Goal: Information Seeking & Learning: Check status

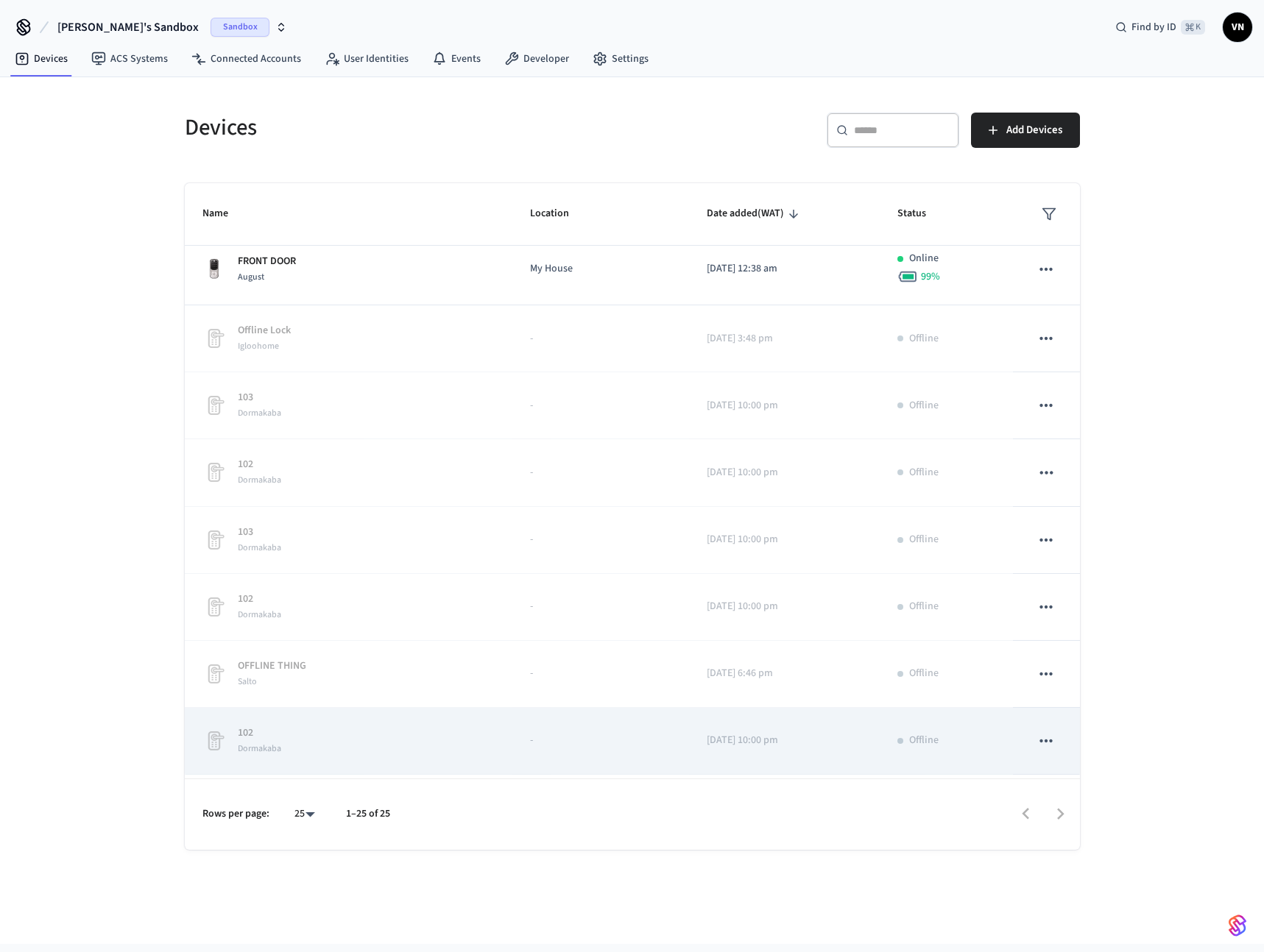
scroll to position [965, 0]
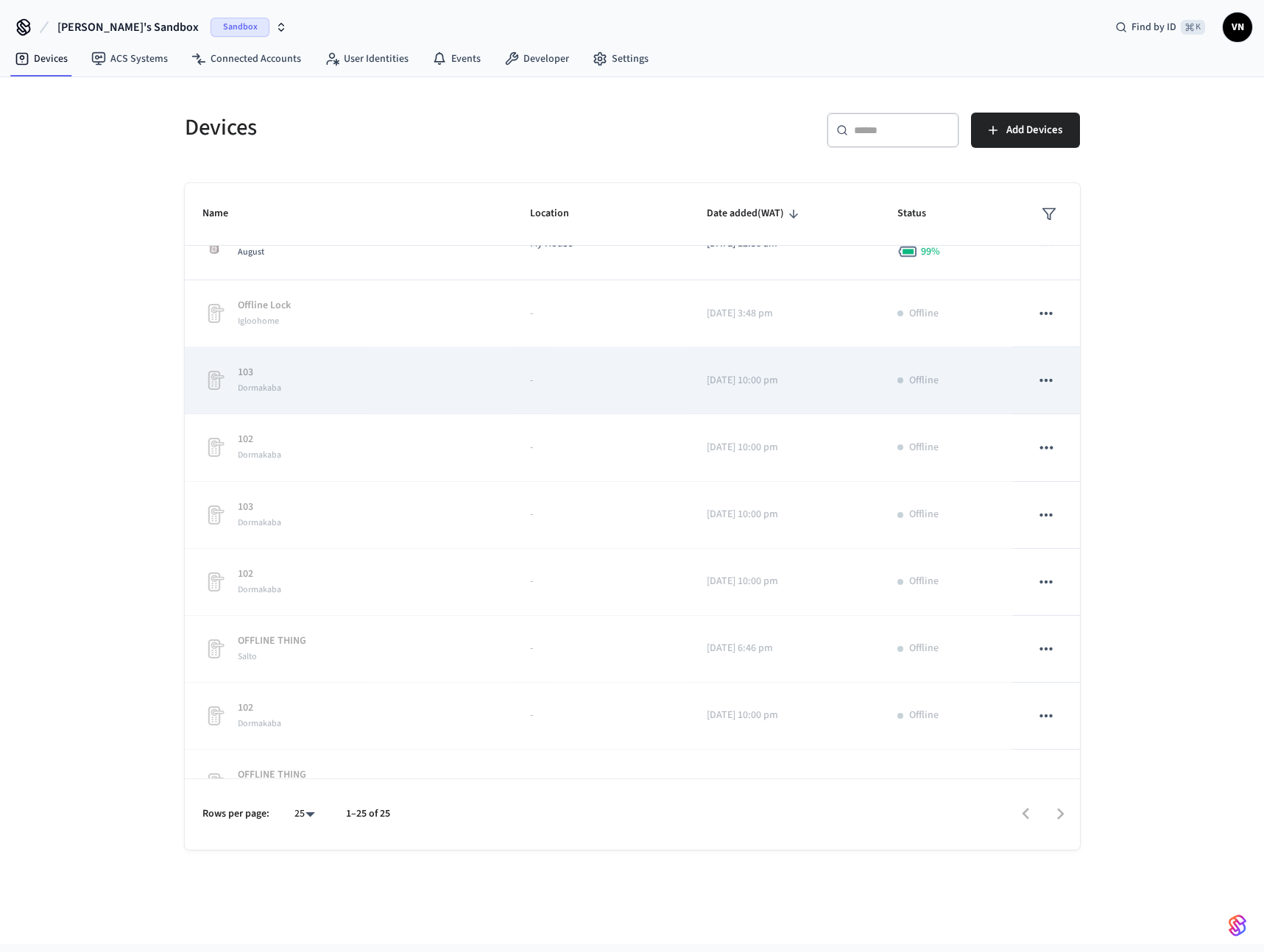
click at [317, 395] on div "103 Dormakaba" at bounding box center [348, 380] width 293 height 31
click at [323, 377] on div "103 Dormakaba" at bounding box center [348, 380] width 293 height 31
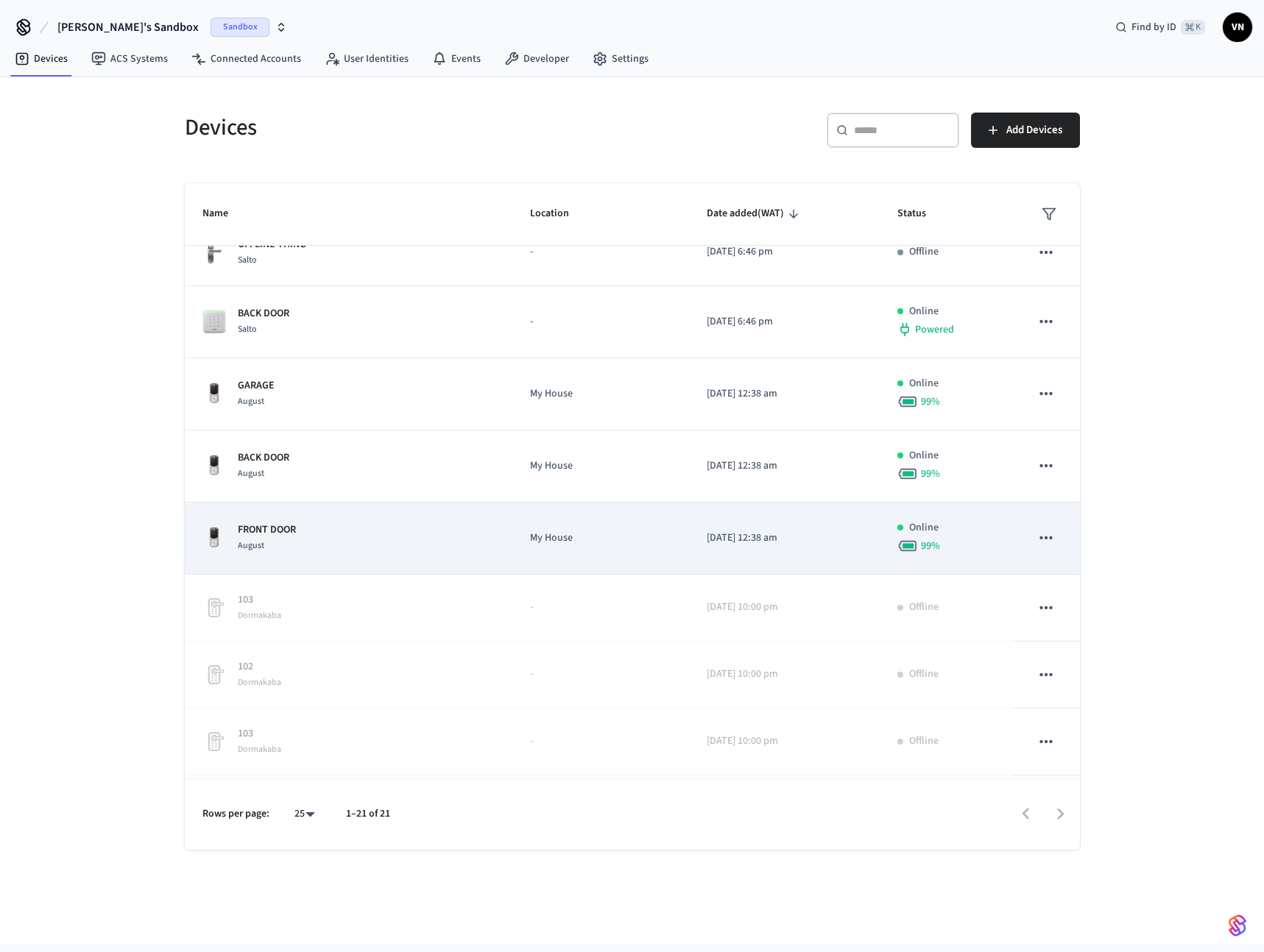
scroll to position [979, 0]
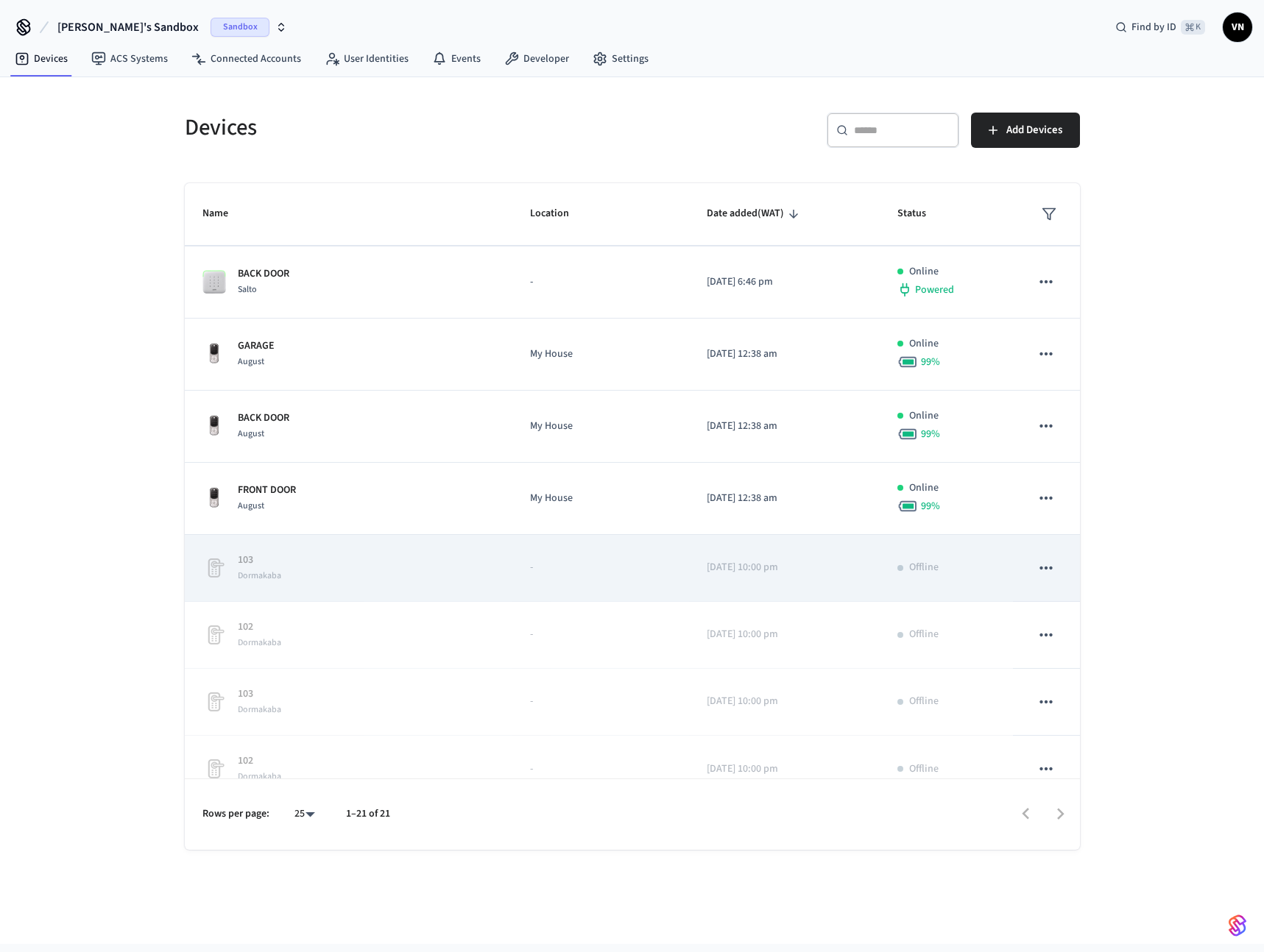
click at [512, 546] on td "-" at bounding box center [600, 568] width 177 height 67
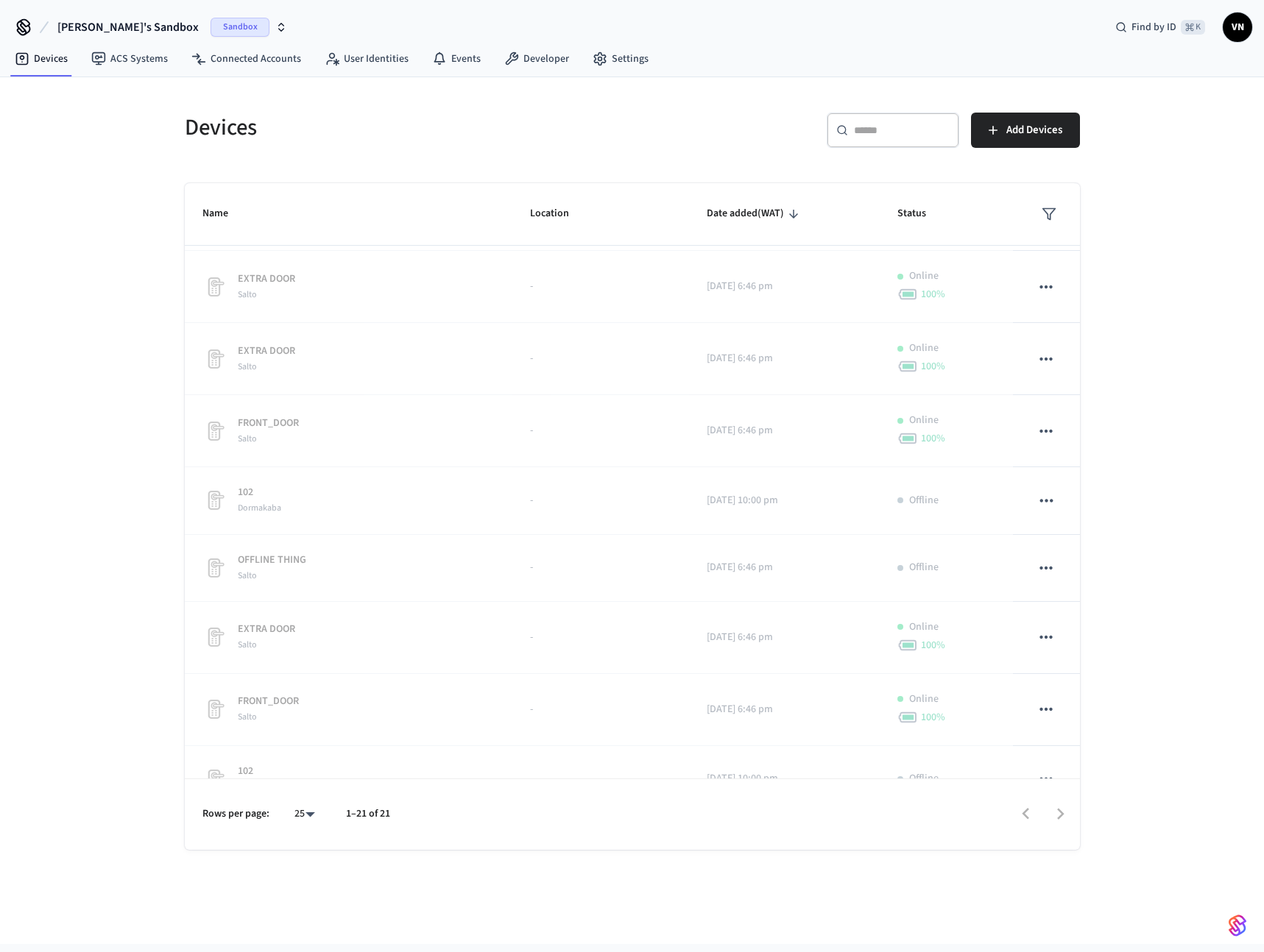
scroll to position [1868, 0]
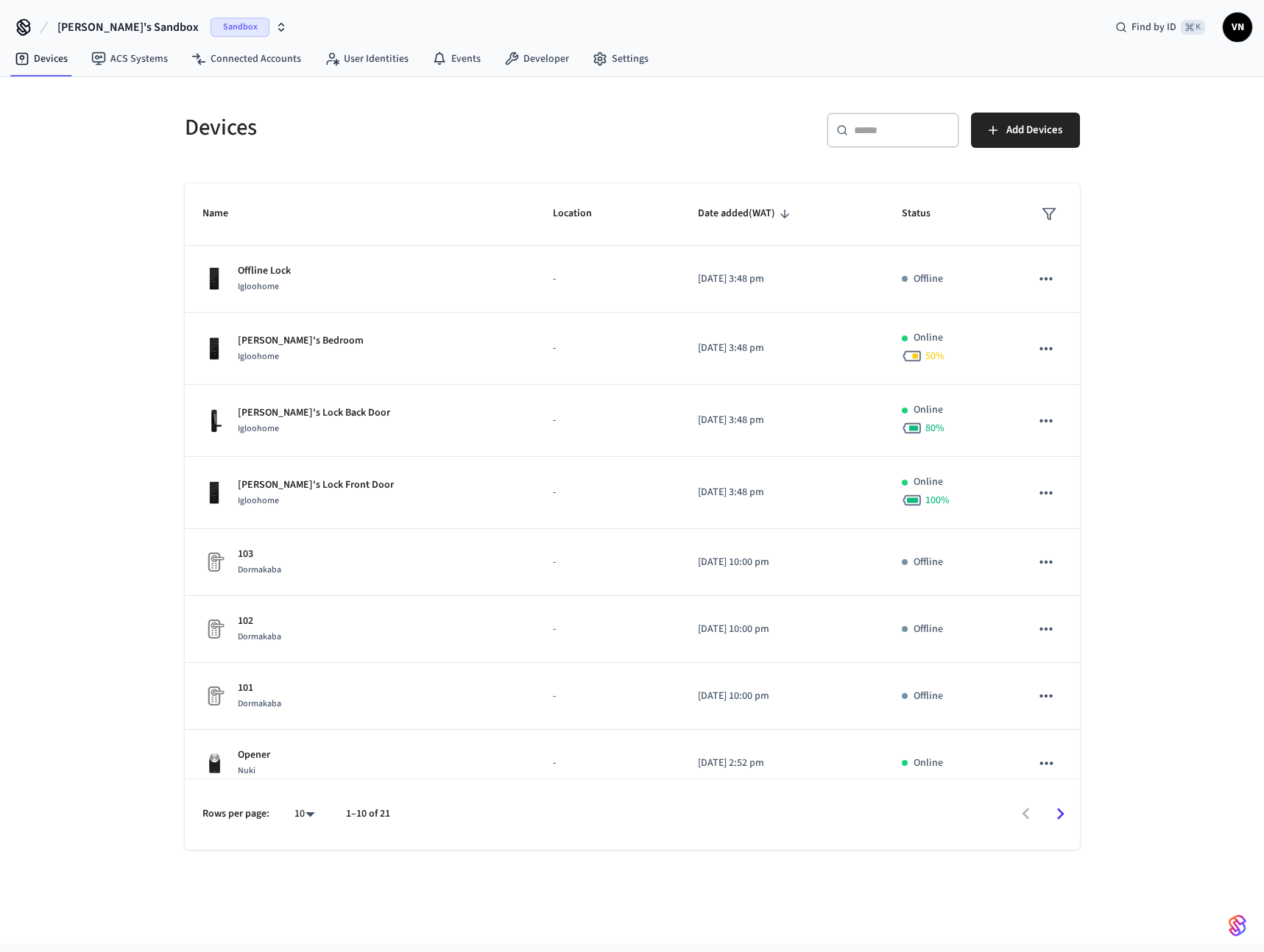
click at [1041, 212] on icon "sticky table" at bounding box center [1049, 215] width 15 height 15
click at [1069, 334] on li "Unmanaged" at bounding box center [1075, 338] width 77 height 39
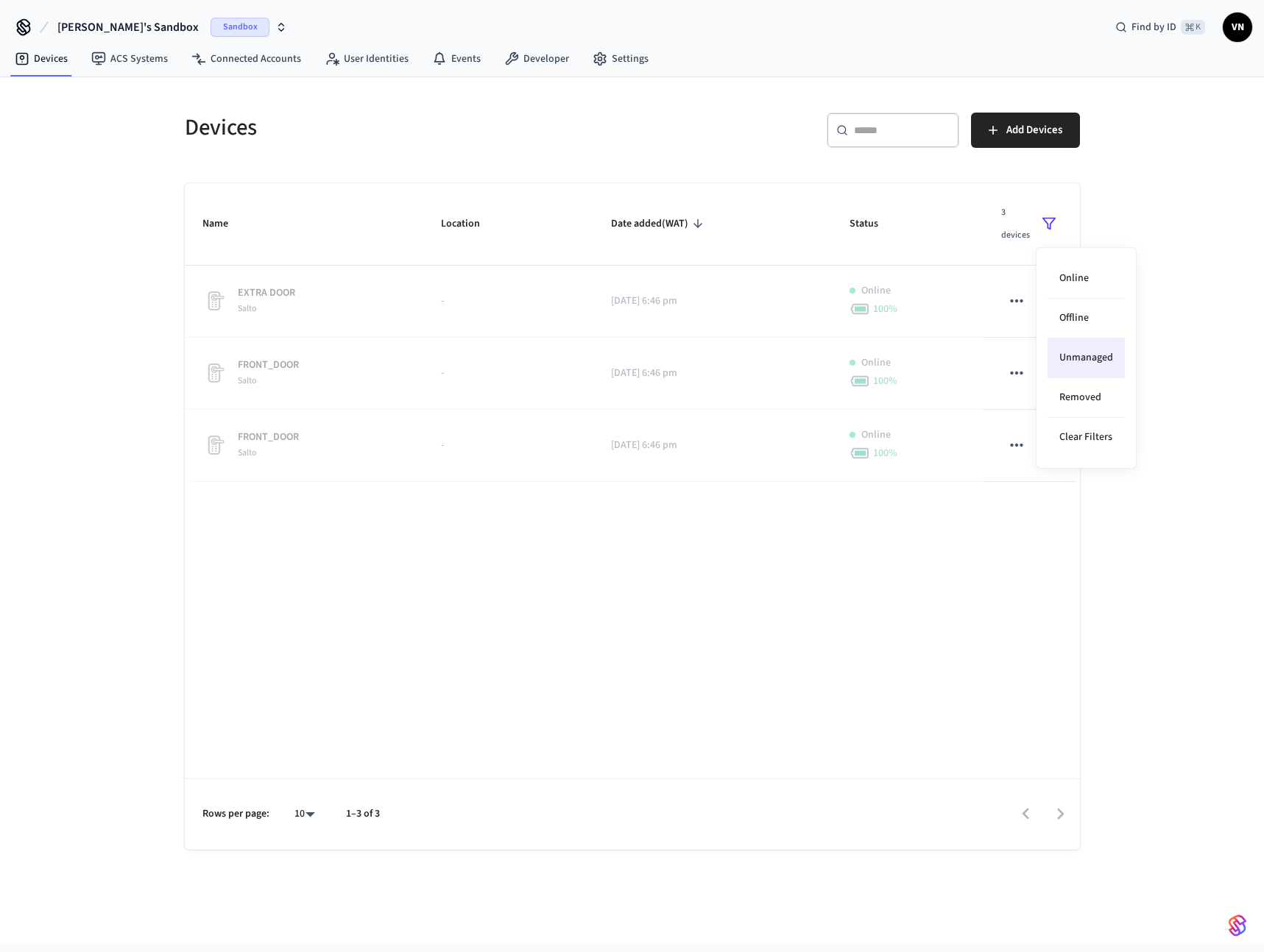
click at [666, 502] on div at bounding box center [632, 476] width 1264 height 952
click at [264, 31] on span "Sandbox" at bounding box center [240, 27] width 59 height 19
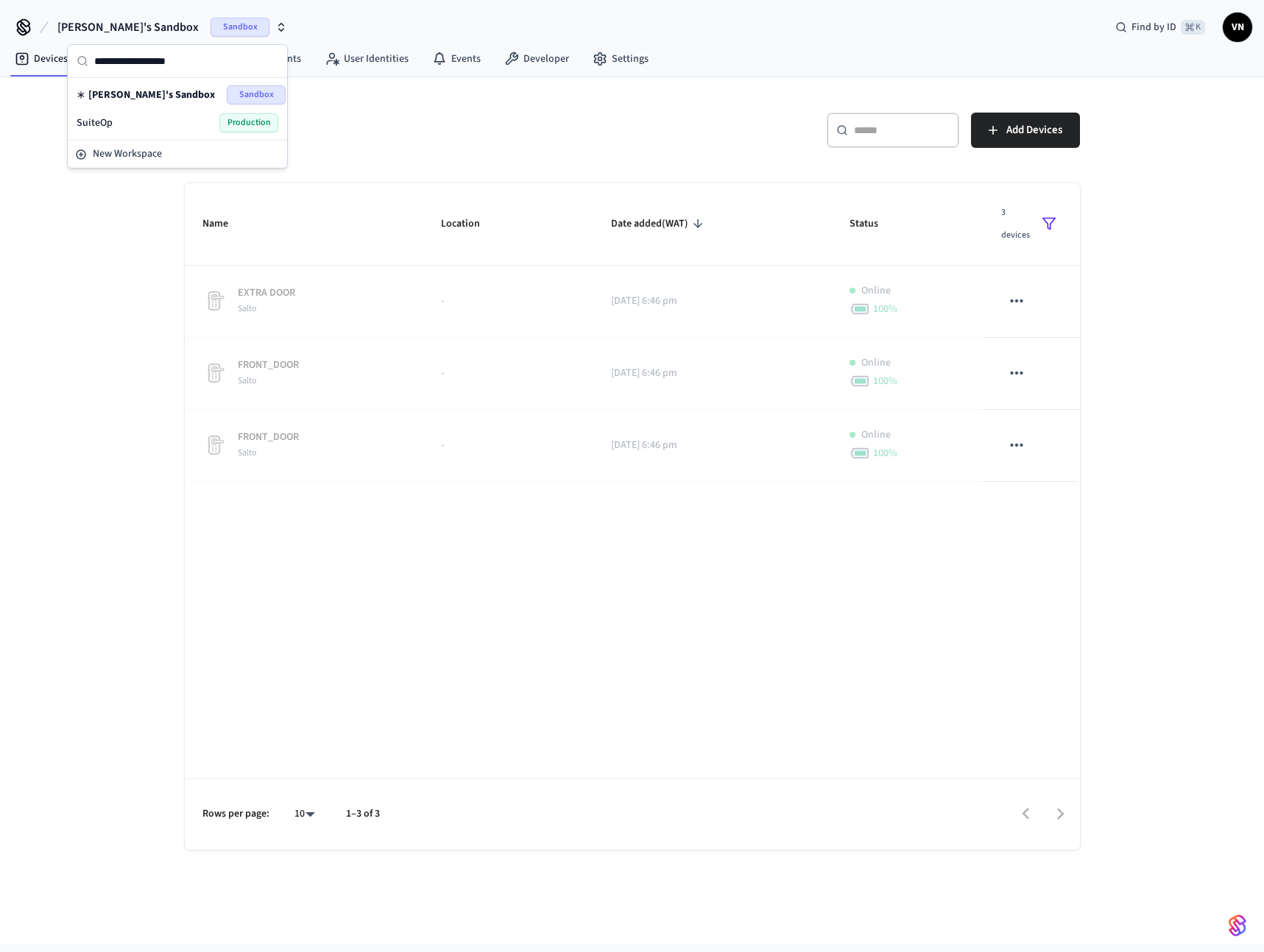
click at [242, 117] on span "Production" at bounding box center [249, 122] width 59 height 19
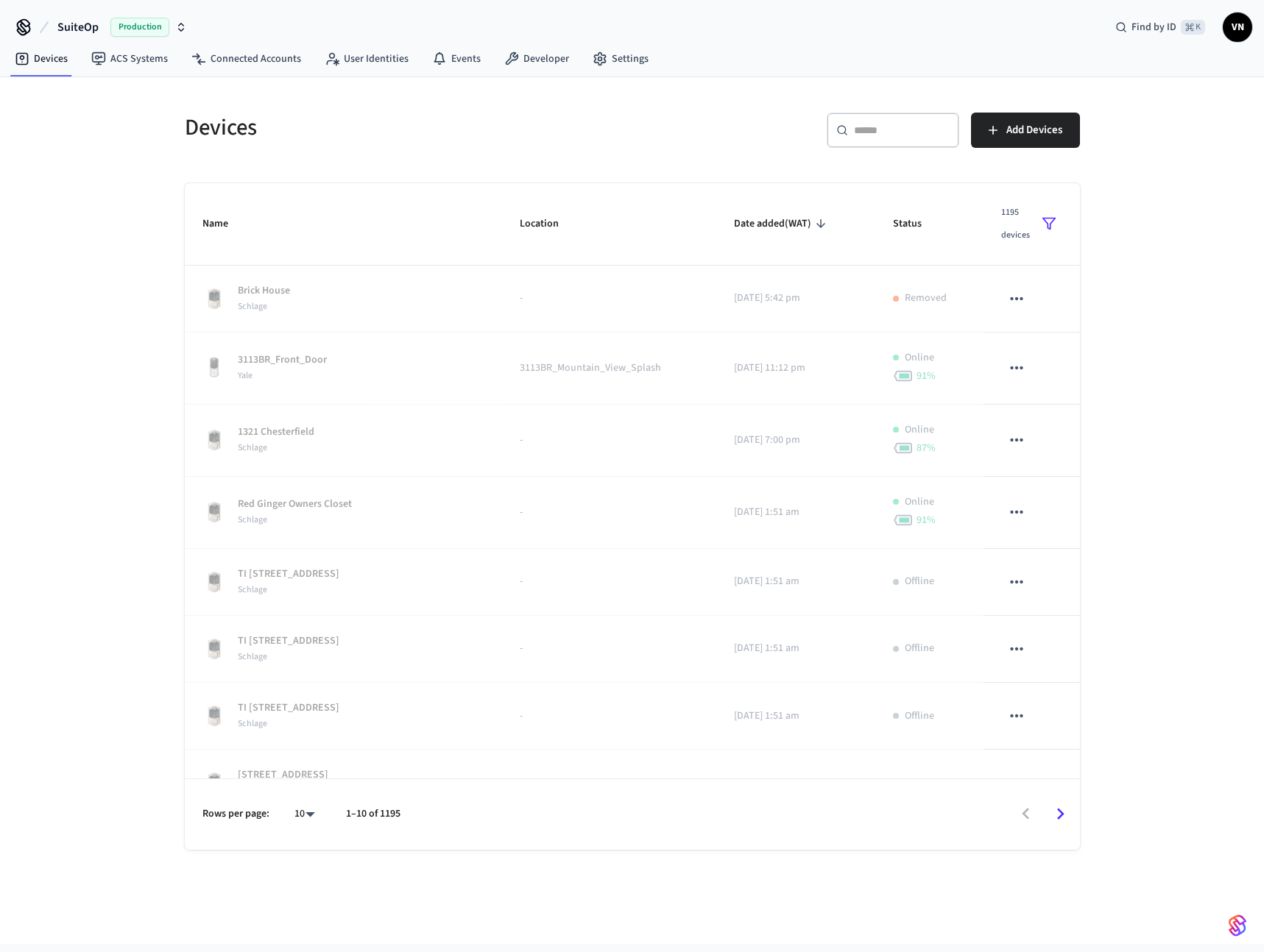
click at [1041, 223] on icon "sticky table" at bounding box center [1049, 224] width 15 height 15
click at [1062, 389] on li "Removed" at bounding box center [1075, 397] width 77 height 39
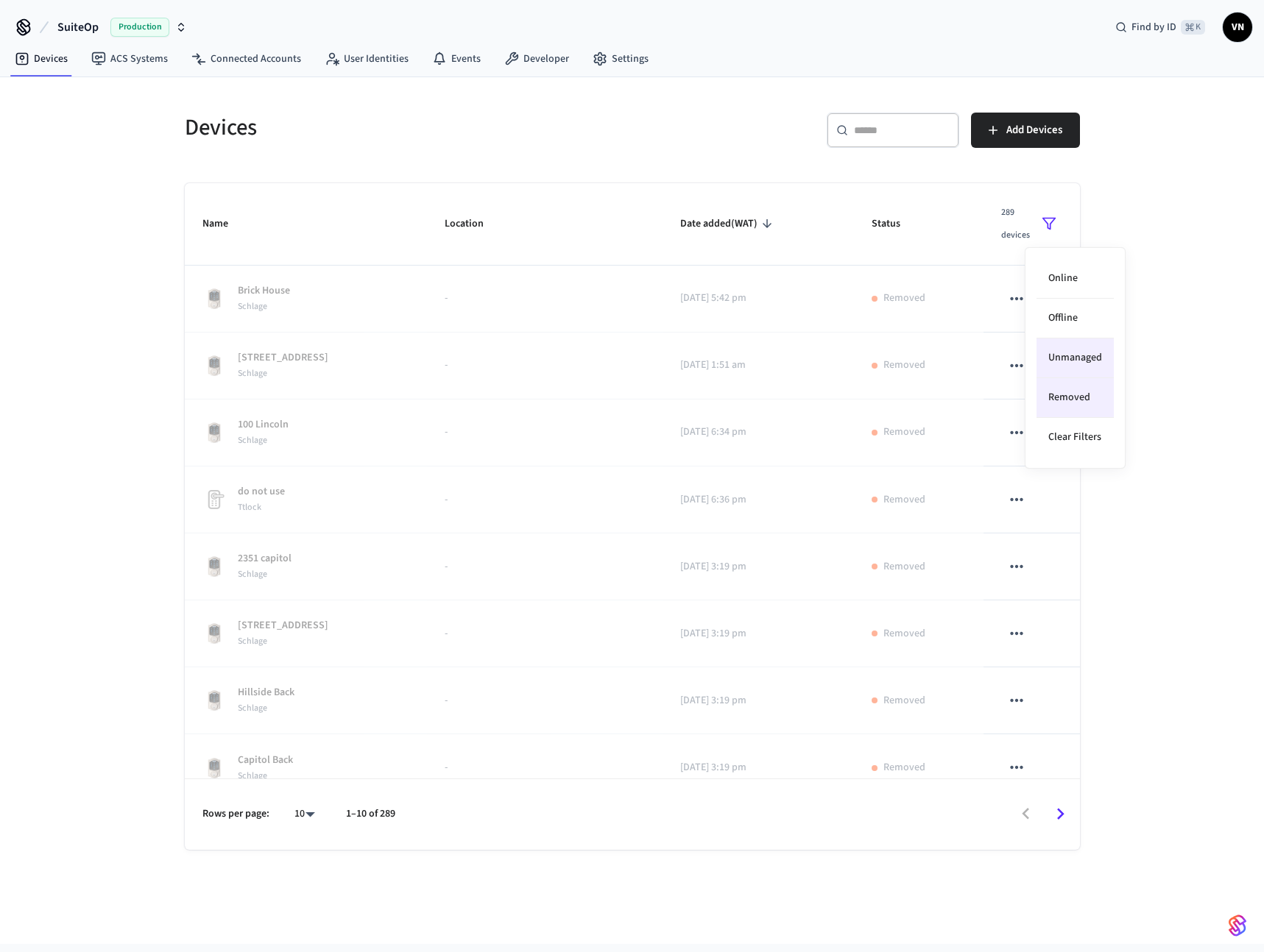
click at [1083, 360] on li "Unmanaged" at bounding box center [1075, 358] width 77 height 39
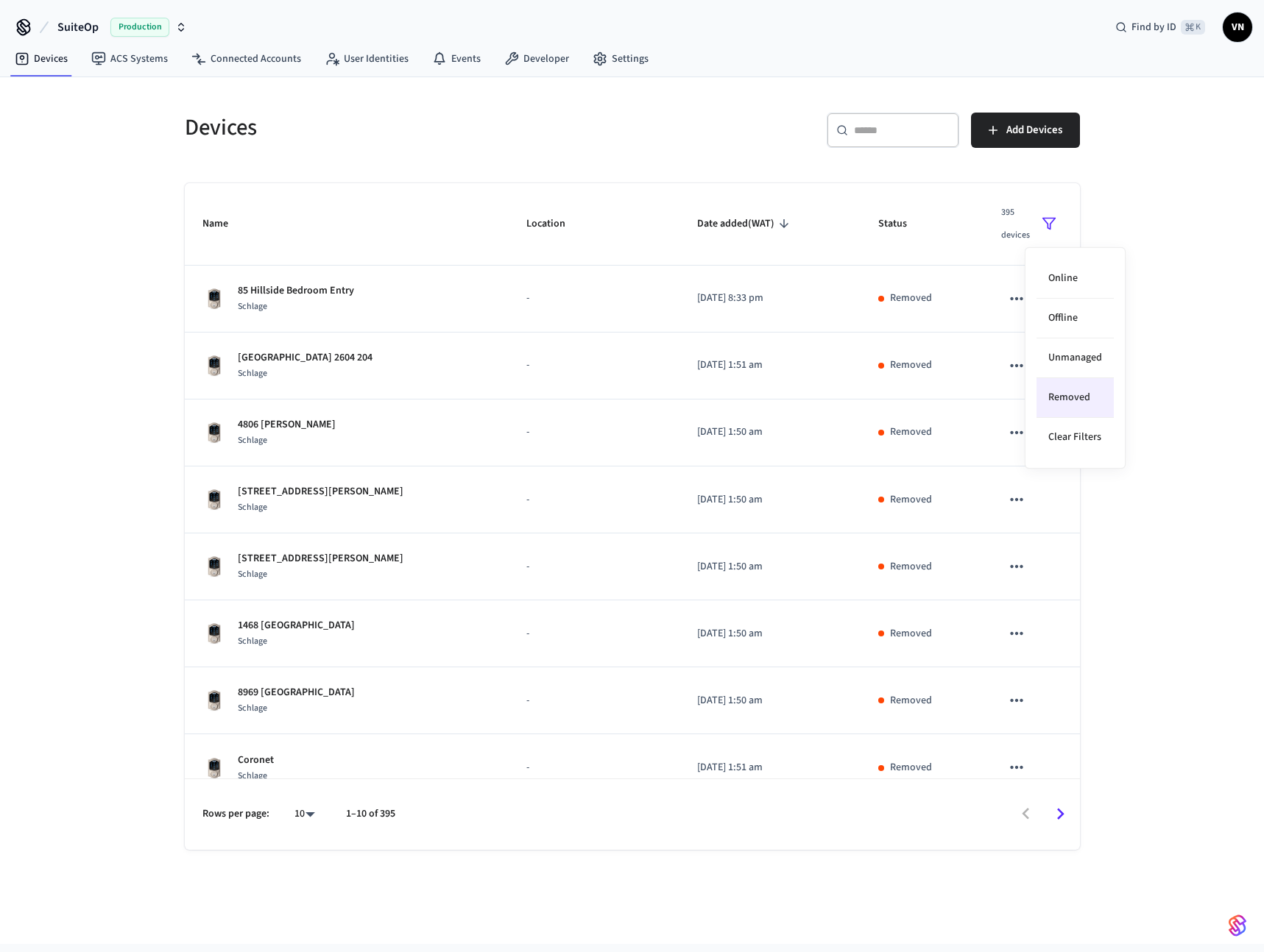
click at [831, 360] on div at bounding box center [632, 476] width 1264 height 952
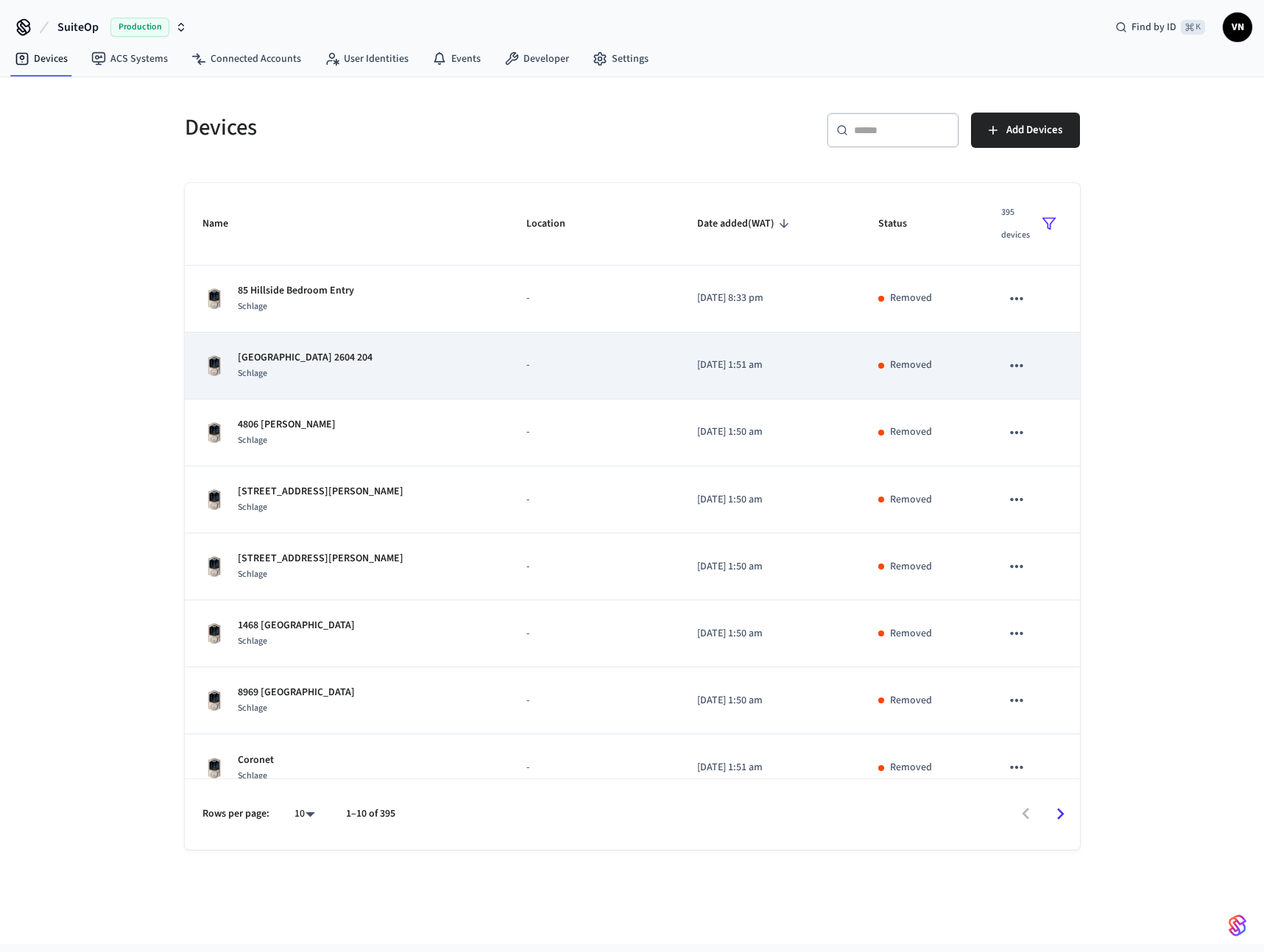
click at [1010, 365] on icon "sticky table" at bounding box center [1016, 366] width 13 height 3
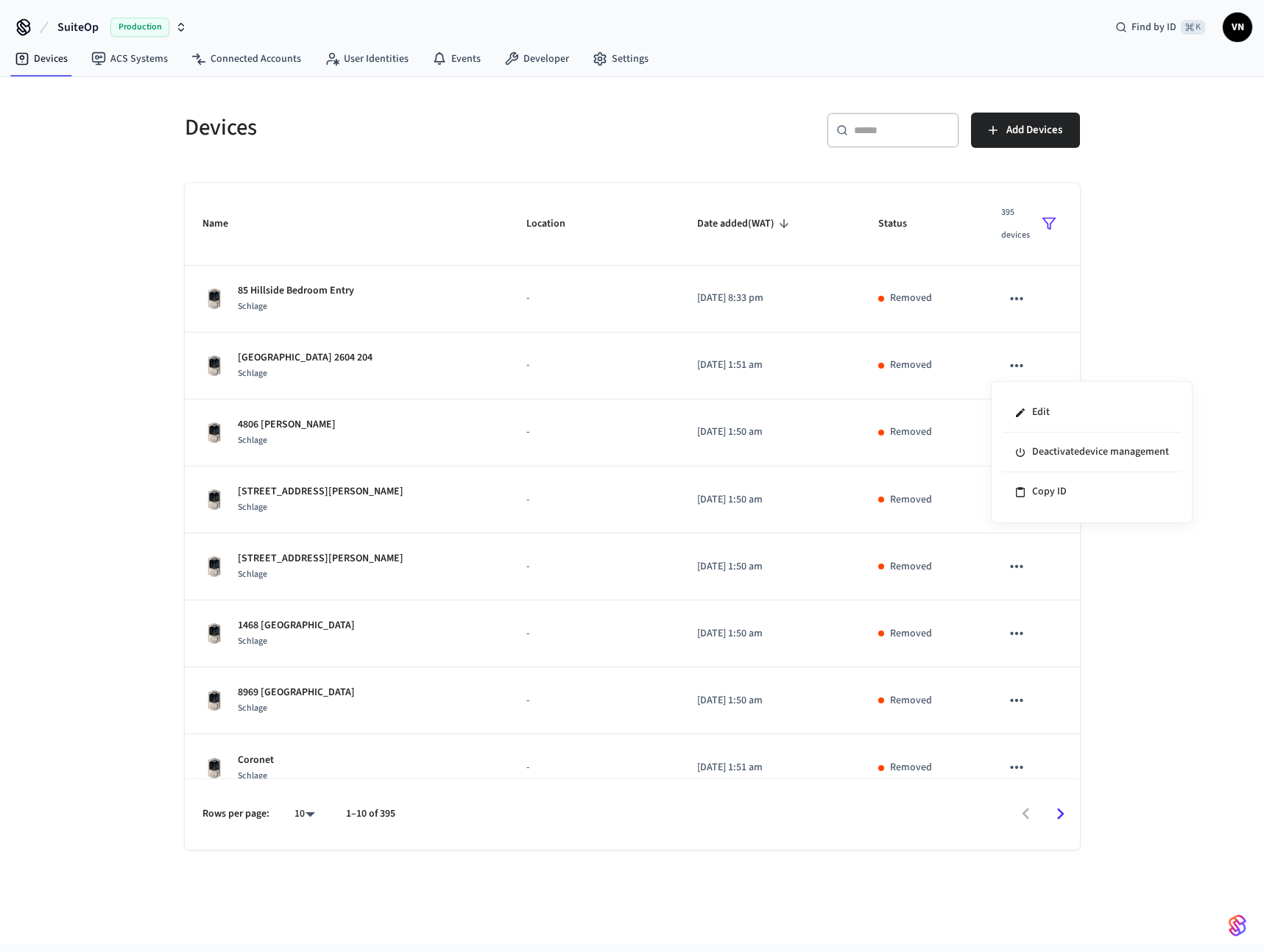
click at [881, 345] on div at bounding box center [632, 476] width 1264 height 952
click at [1042, 222] on polygon "sticky table" at bounding box center [1048, 224] width 13 height 11
click at [1074, 269] on li "Online" at bounding box center [1075, 278] width 77 height 39
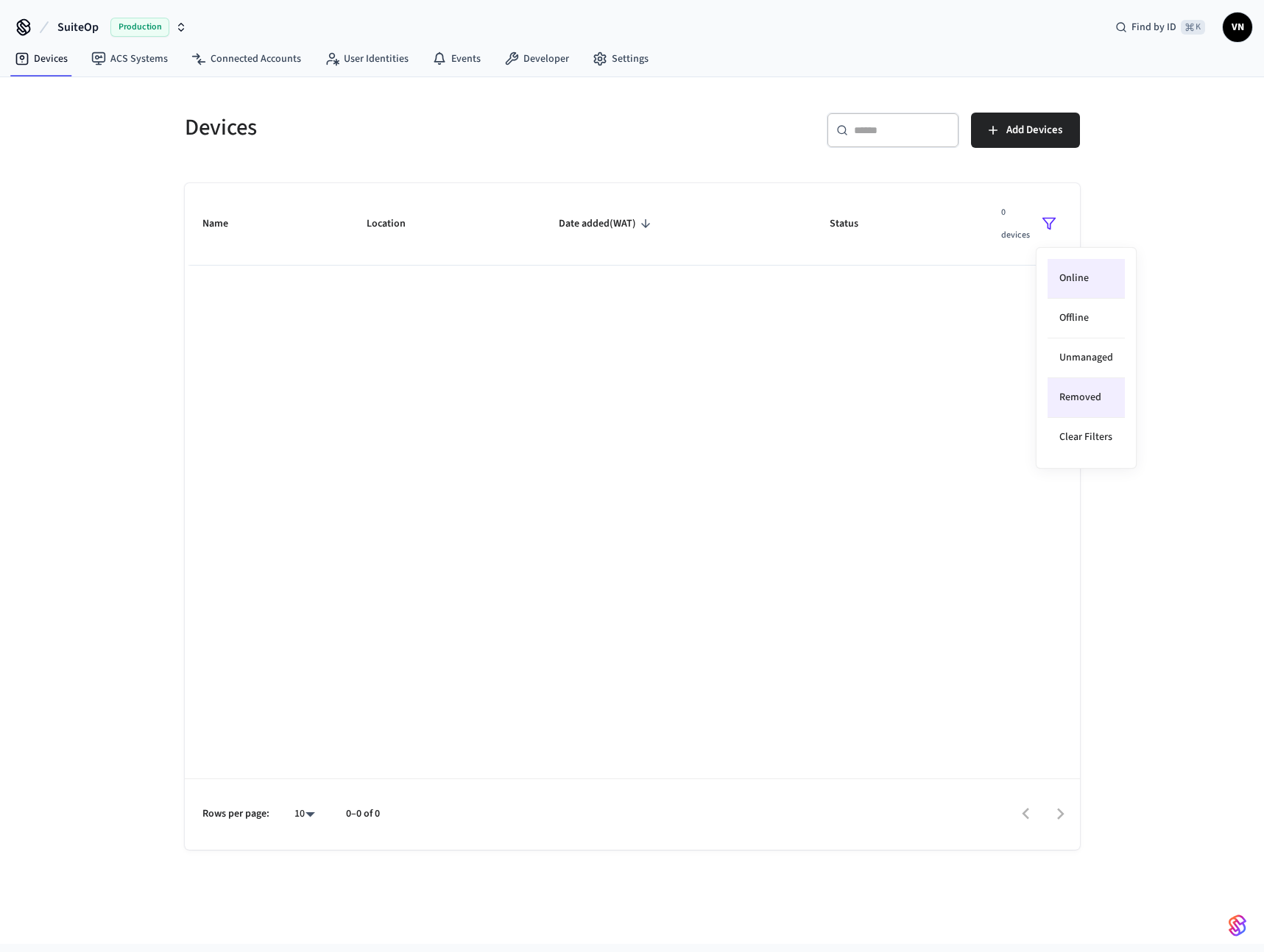
click at [1086, 401] on li "Removed" at bounding box center [1085, 397] width 77 height 39
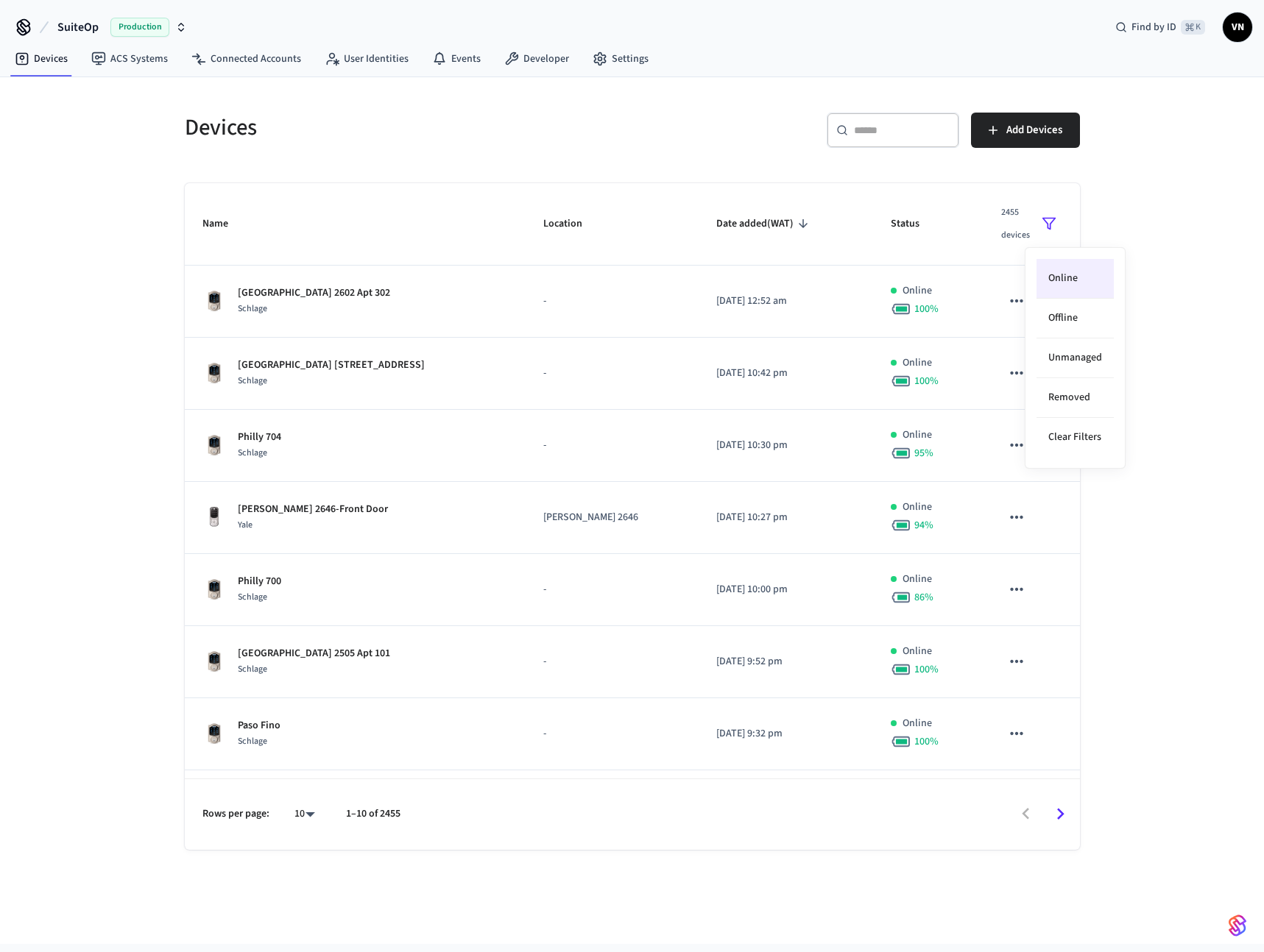
click at [1072, 287] on li "Online" at bounding box center [1075, 278] width 77 height 39
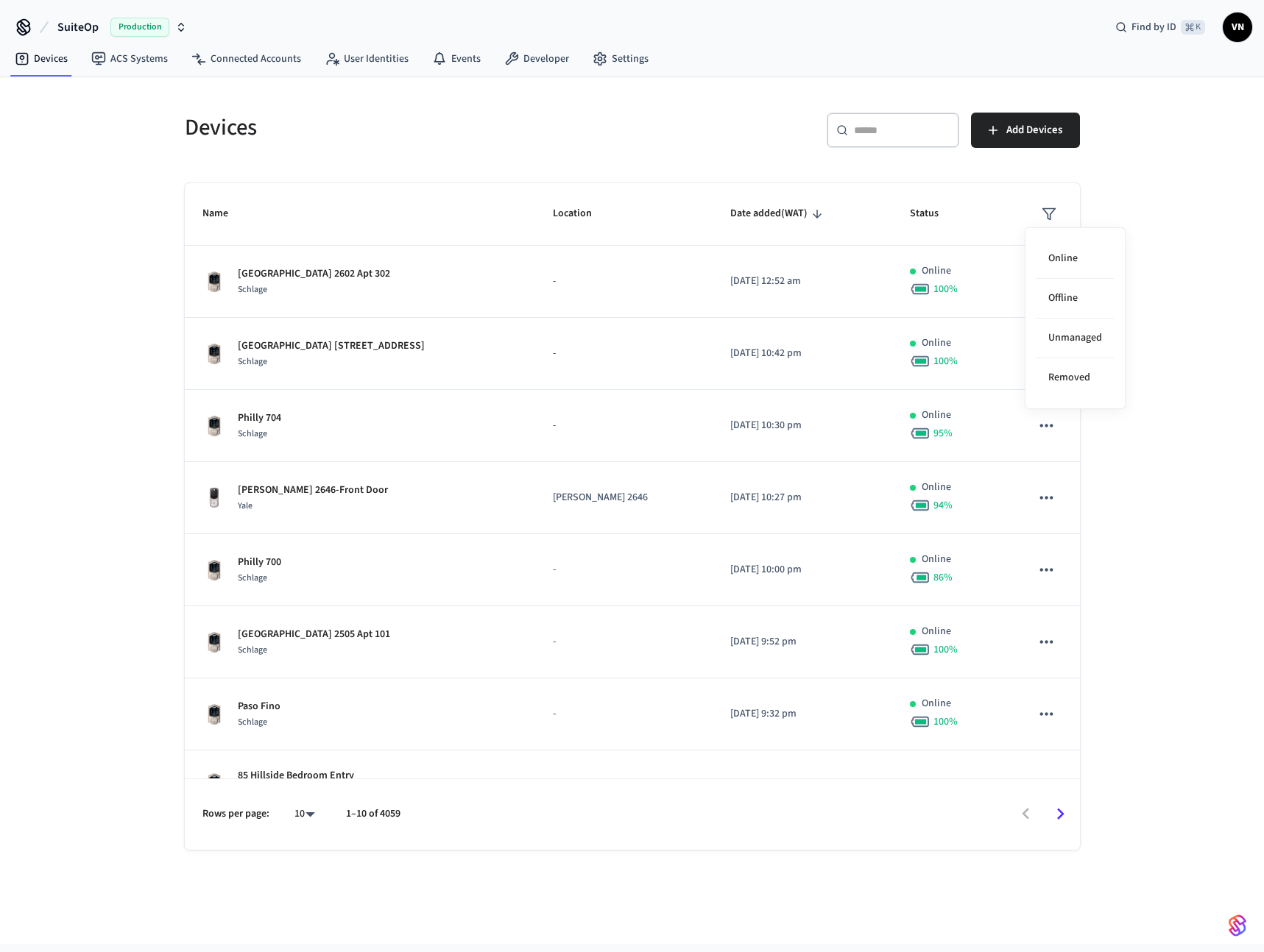
drag, startPoint x: 1073, startPoint y: 302, endPoint x: 1144, endPoint y: 311, distance: 71.6
click at [1073, 303] on li "Offline" at bounding box center [1075, 298] width 77 height 39
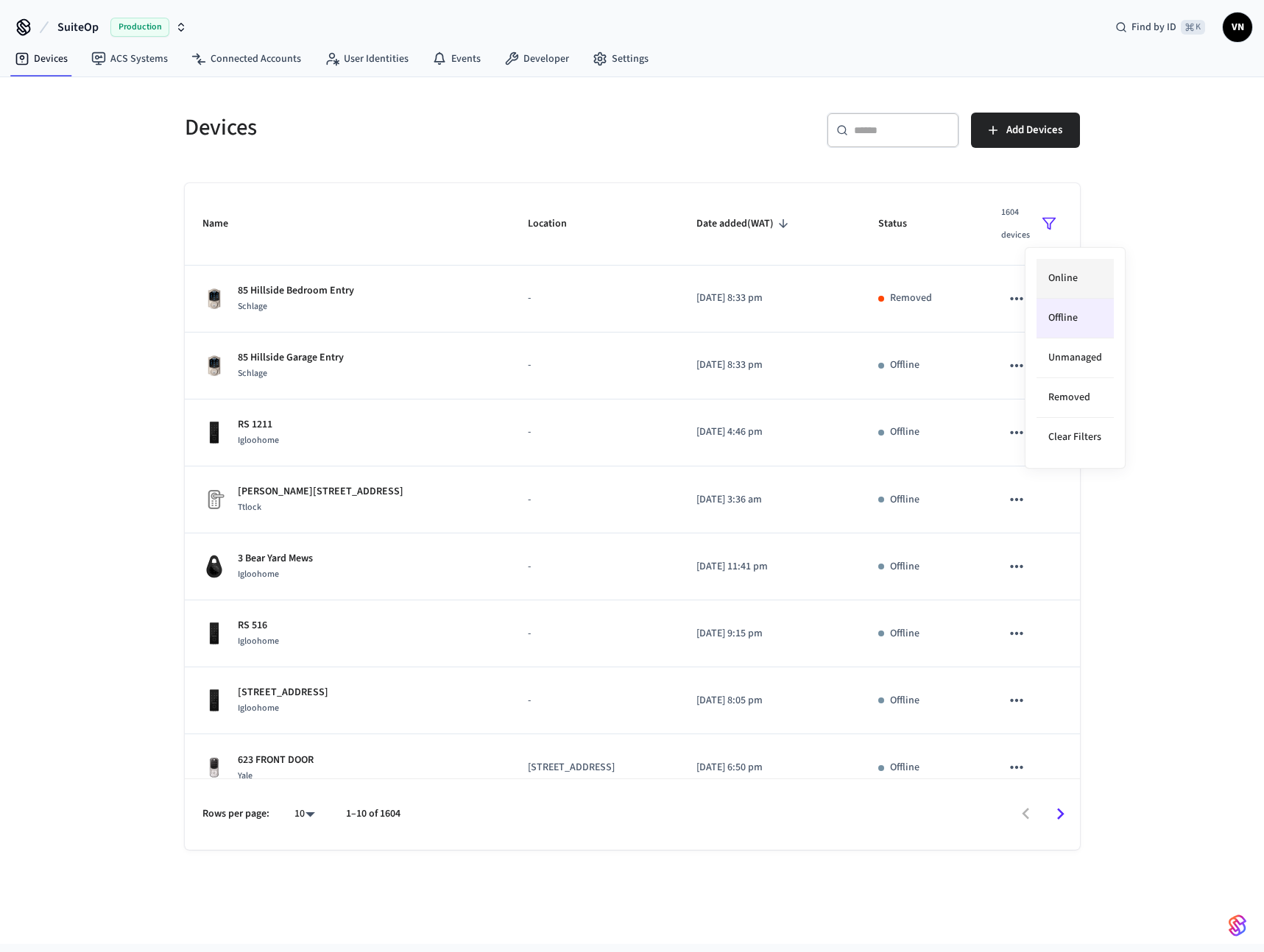
click at [1057, 277] on li "Online" at bounding box center [1075, 278] width 77 height 39
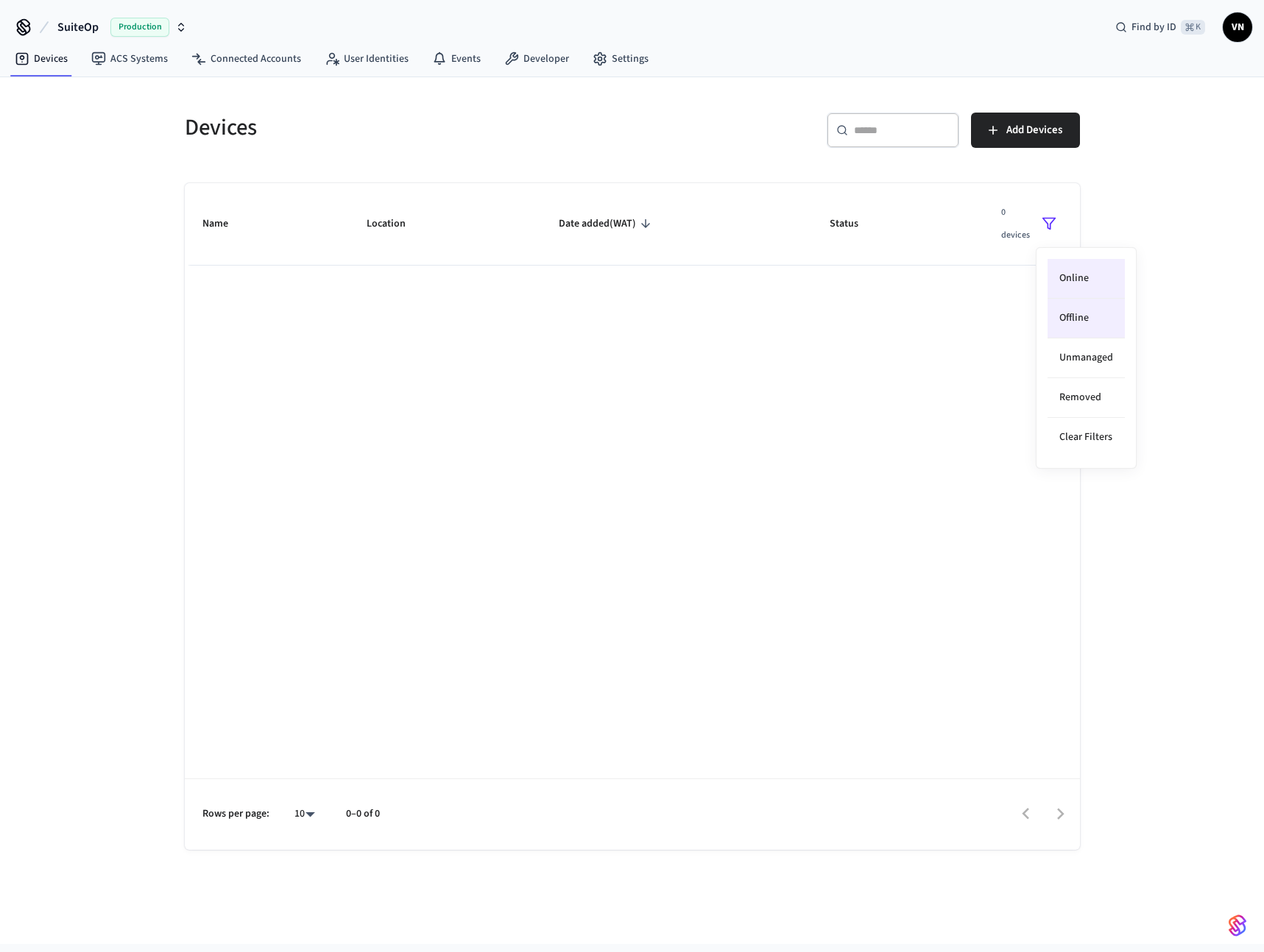
click at [1075, 262] on li "Online" at bounding box center [1085, 278] width 77 height 39
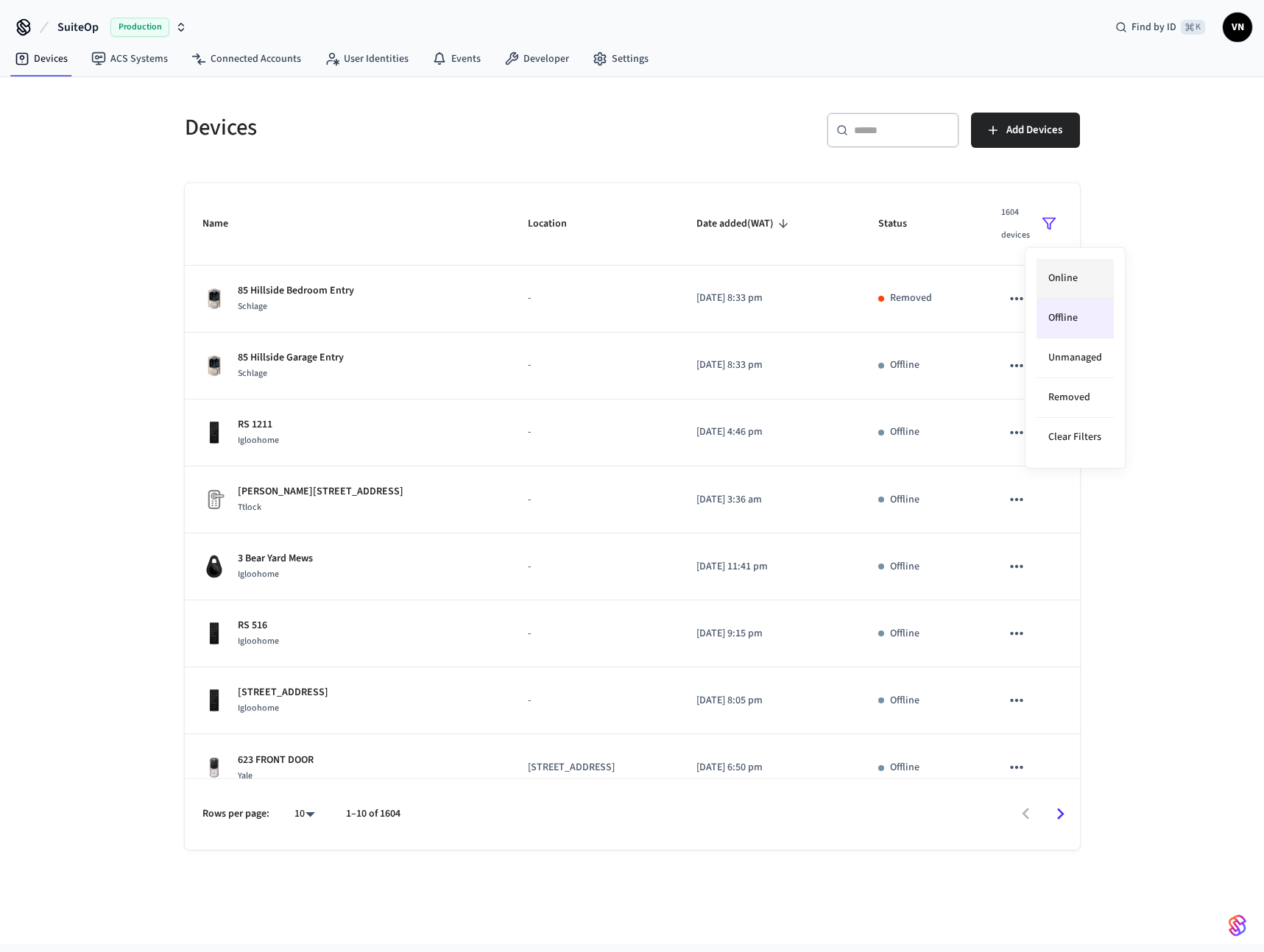
click at [1087, 287] on li "Online" at bounding box center [1075, 278] width 77 height 39
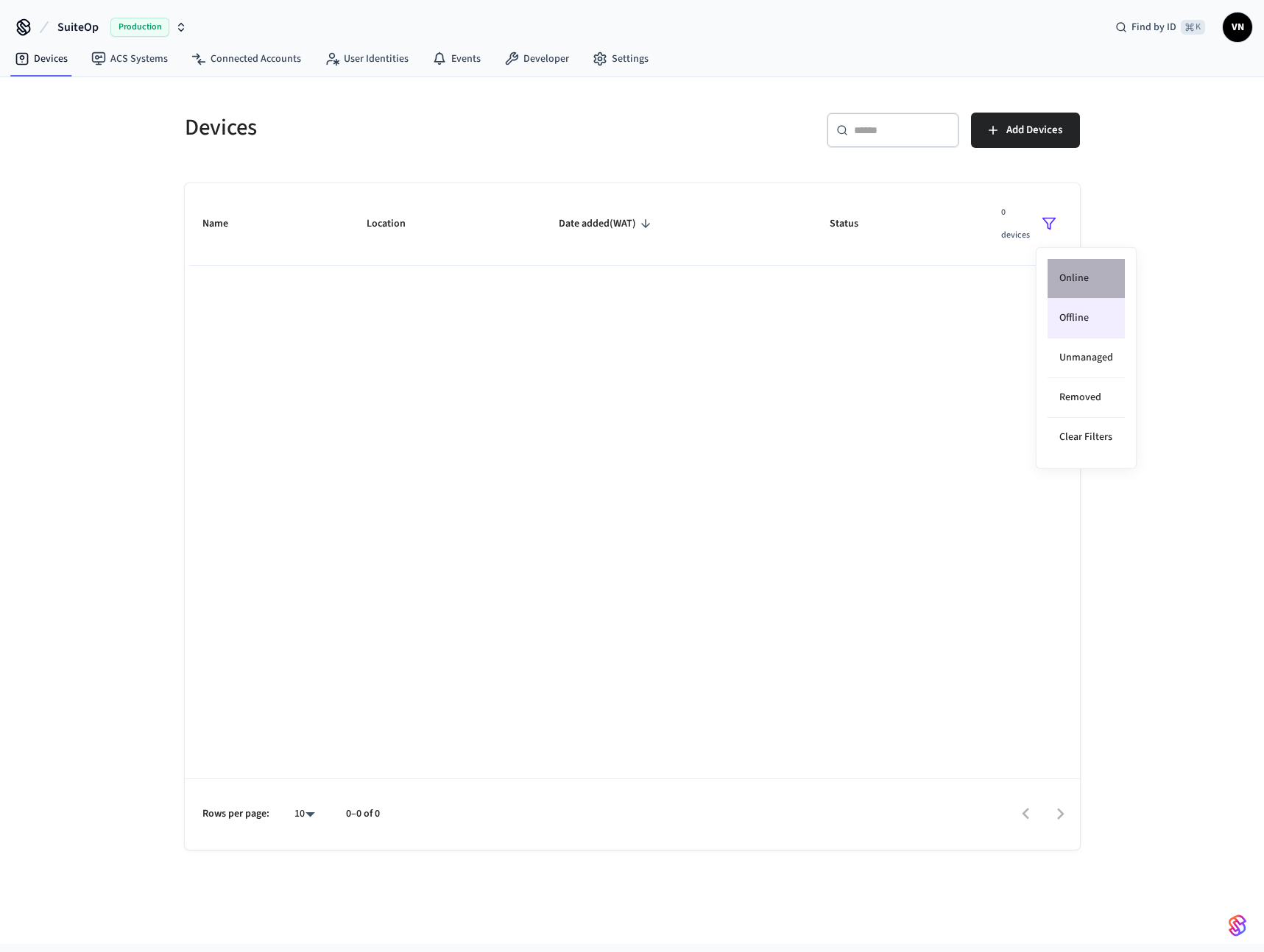
click at [1087, 287] on li "Online" at bounding box center [1085, 278] width 77 height 39
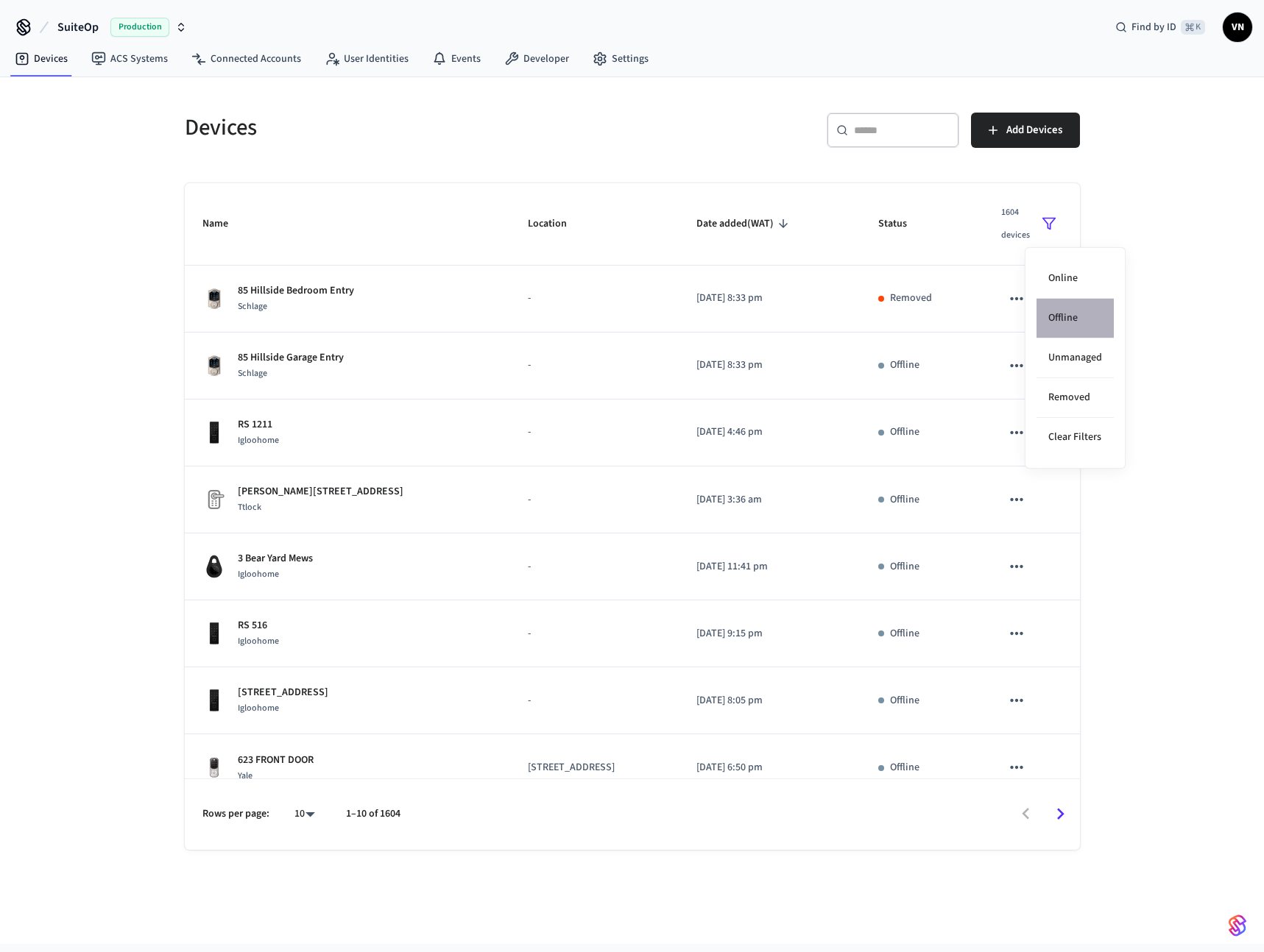
click at [1089, 321] on li "Offline" at bounding box center [1075, 318] width 77 height 39
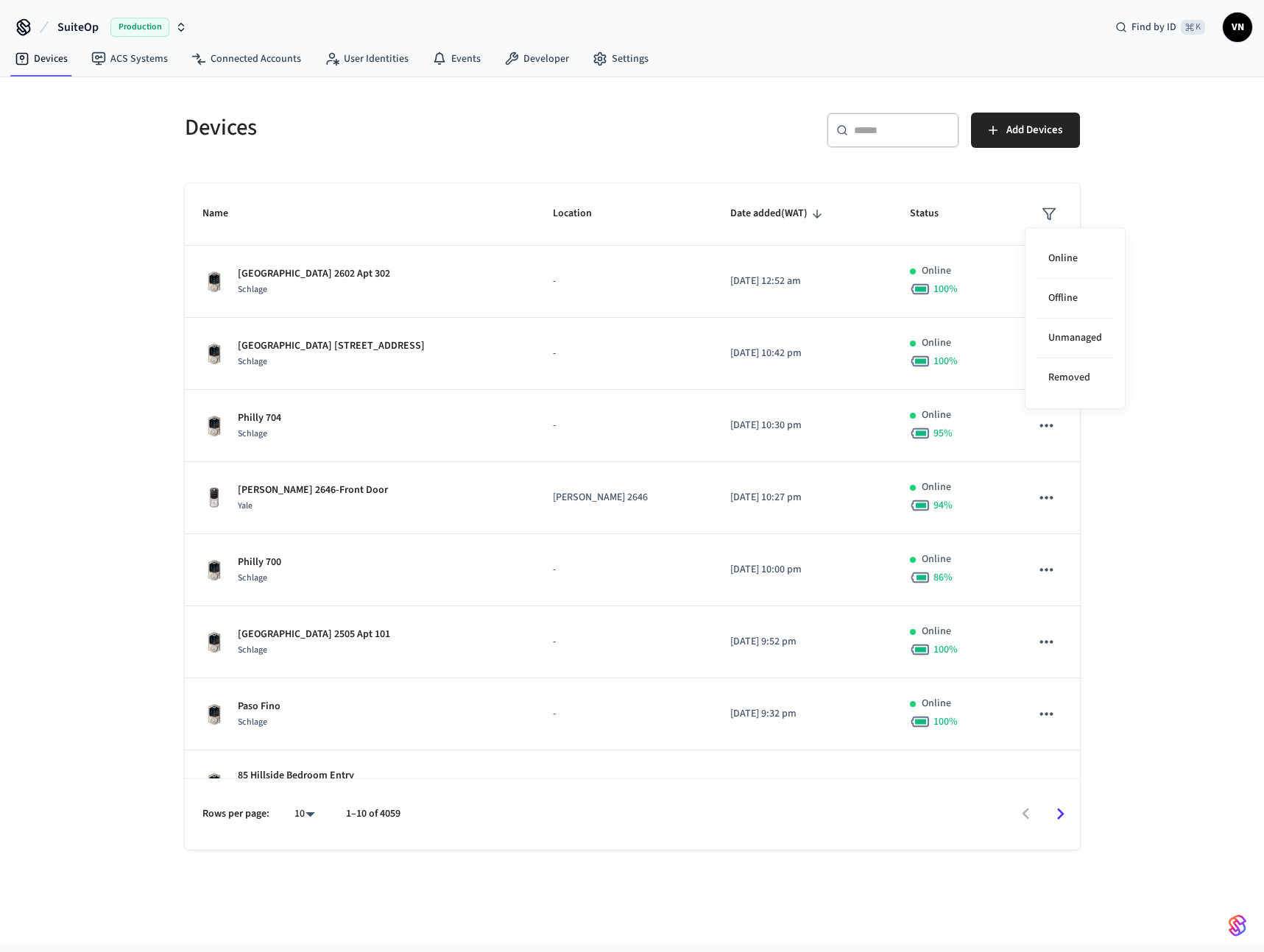
click at [1201, 350] on div at bounding box center [632, 476] width 1264 height 952
